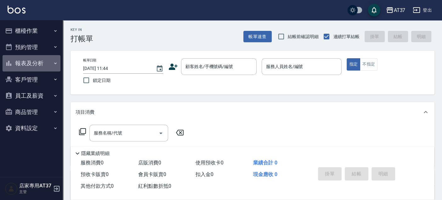
click at [38, 65] on button "報表及分析" at bounding box center [32, 63] width 58 height 16
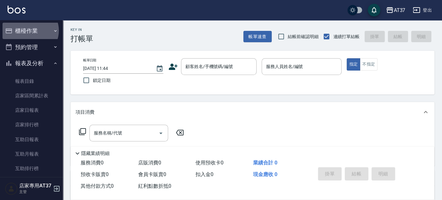
click at [30, 31] on button "櫃檯作業" at bounding box center [32, 31] width 58 height 16
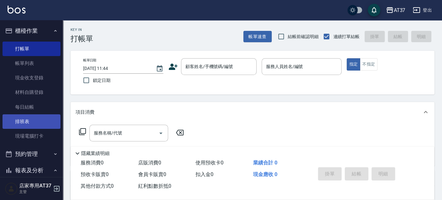
click at [29, 119] on link "排班表" at bounding box center [32, 121] width 58 height 14
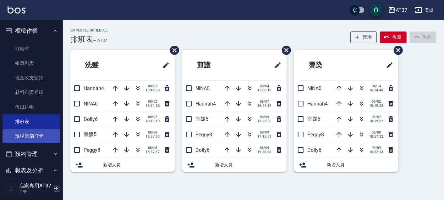
click at [37, 136] on link "現場電腦打卡" at bounding box center [32, 136] width 58 height 14
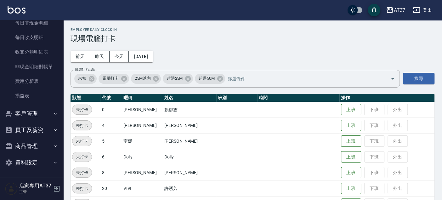
scroll to position [543, 0]
click at [29, 126] on button "員工及薪資" at bounding box center [32, 129] width 58 height 16
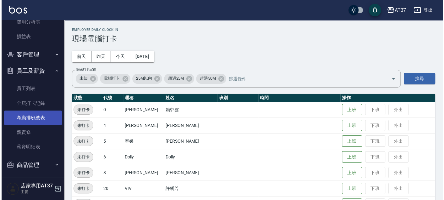
scroll to position [613, 0]
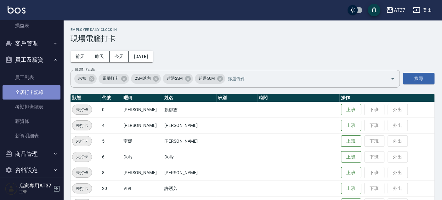
click at [34, 93] on link "全店打卡記錄" at bounding box center [32, 92] width 58 height 14
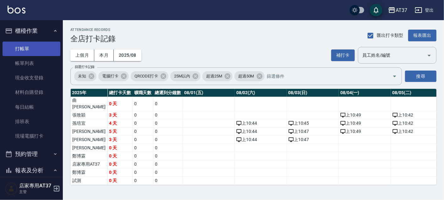
click at [31, 45] on link "打帳單" at bounding box center [32, 49] width 58 height 14
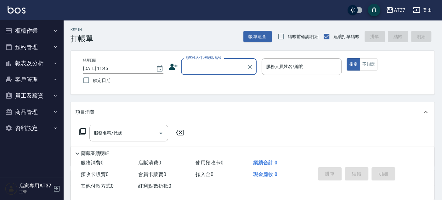
click at [213, 63] on input "顧客姓名/手機號碼/編號" at bounding box center [214, 66] width 60 height 11
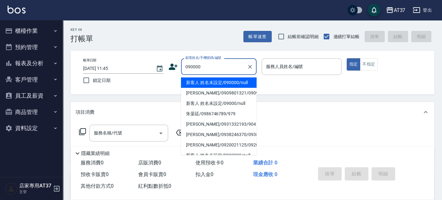
type input "090000"
type input "6"
type button "true"
type input "新客人 姓名未設定/090000/null"
type input "Dolly-6"
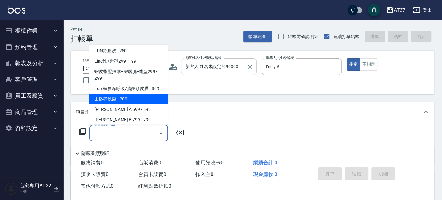
scroll to position [116, 0]
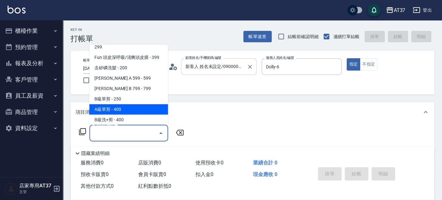
type input "A級單剪(202)"
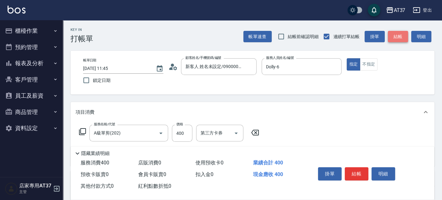
click at [397, 39] on button "結帳" at bounding box center [397, 37] width 20 height 12
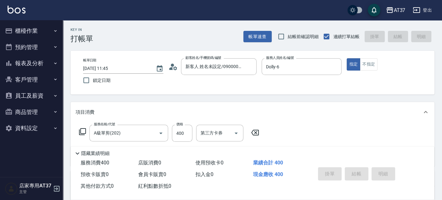
type input "[DATE] 11:50"
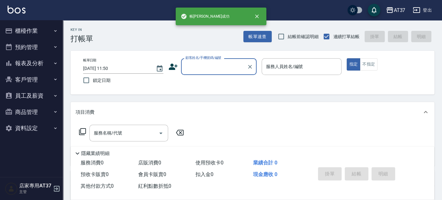
scroll to position [0, 0]
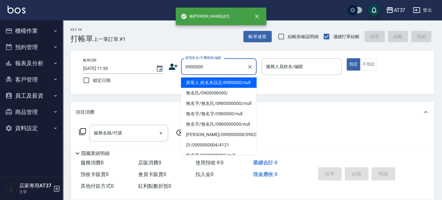
type input "新客人 姓名未設定/0900000/null"
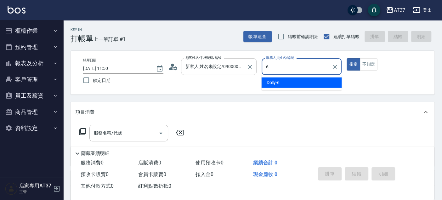
type input "Dolly-6"
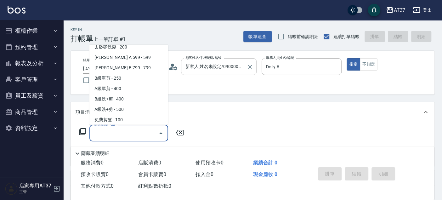
scroll to position [147, 0]
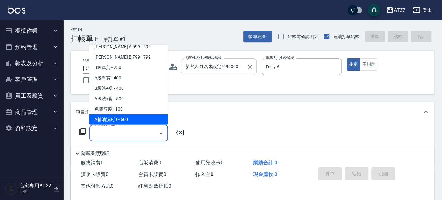
type input "A精油洗+剪(206)"
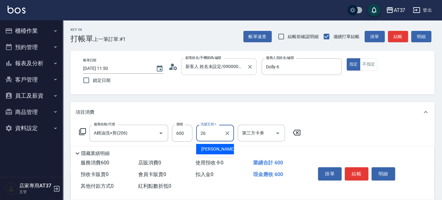
type input "[PERSON_NAME]-26"
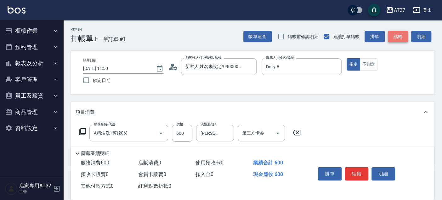
click at [395, 36] on button "結帳" at bounding box center [397, 37] width 20 height 12
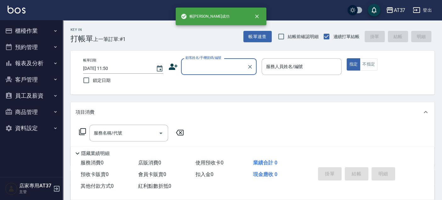
scroll to position [0, 0]
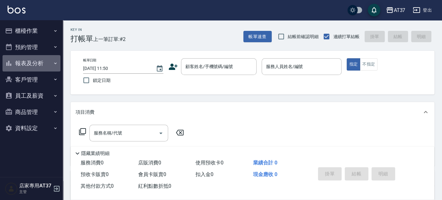
click at [20, 59] on button "報表及分析" at bounding box center [32, 63] width 58 height 16
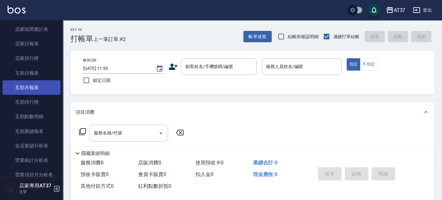
scroll to position [105, 0]
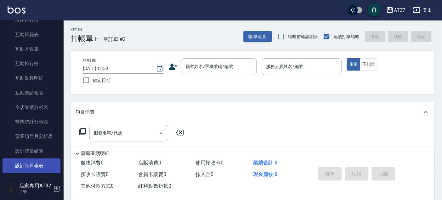
click at [45, 168] on link "設計師日報表" at bounding box center [32, 165] width 58 height 14
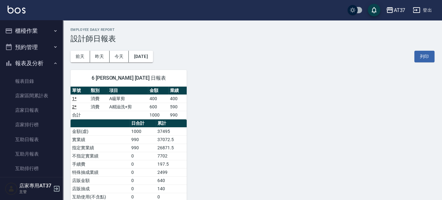
click at [30, 36] on button "櫃檯作業" at bounding box center [32, 31] width 58 height 16
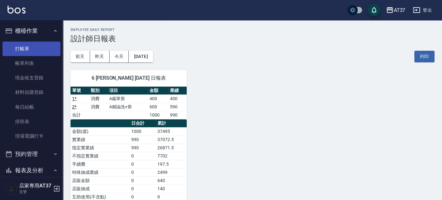
click at [30, 49] on link "打帳單" at bounding box center [32, 49] width 58 height 14
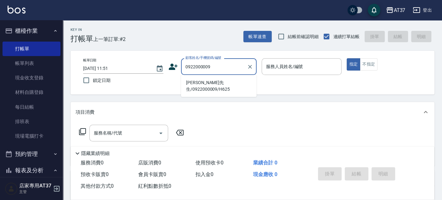
click at [237, 81] on li "[PERSON_NAME]先生/0922000009/H625" at bounding box center [218, 85] width 75 height 17
type input "[PERSON_NAME]先生/0922000009/H625"
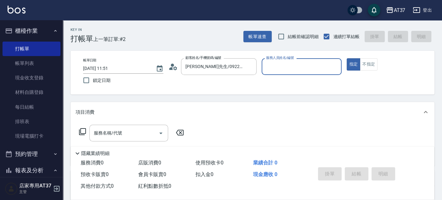
type input "[PERSON_NAME]-4"
click at [107, 129] on input "服務名稱/代號" at bounding box center [124, 132] width 64 height 11
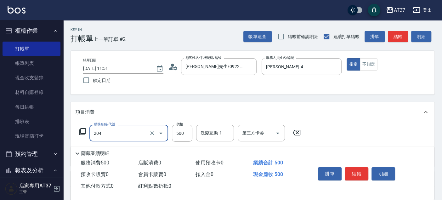
type input "A級洗+剪(204)"
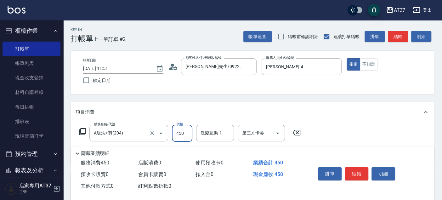
type input "450"
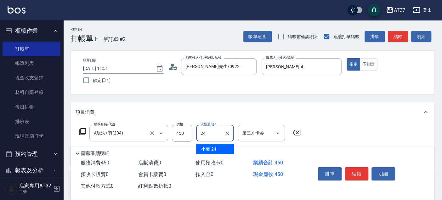
type input "小葉-24"
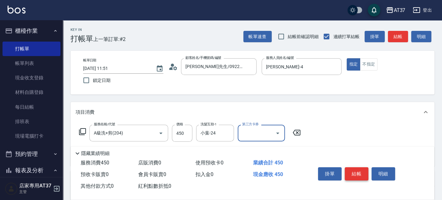
click at [354, 170] on button "結帳" at bounding box center [356, 173] width 24 height 13
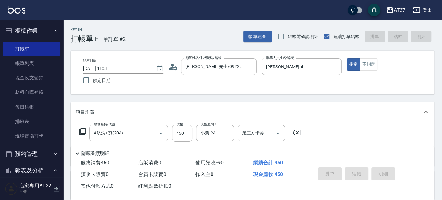
type input "[DATE] 11:52"
